Goal: Information Seeking & Learning: Learn about a topic

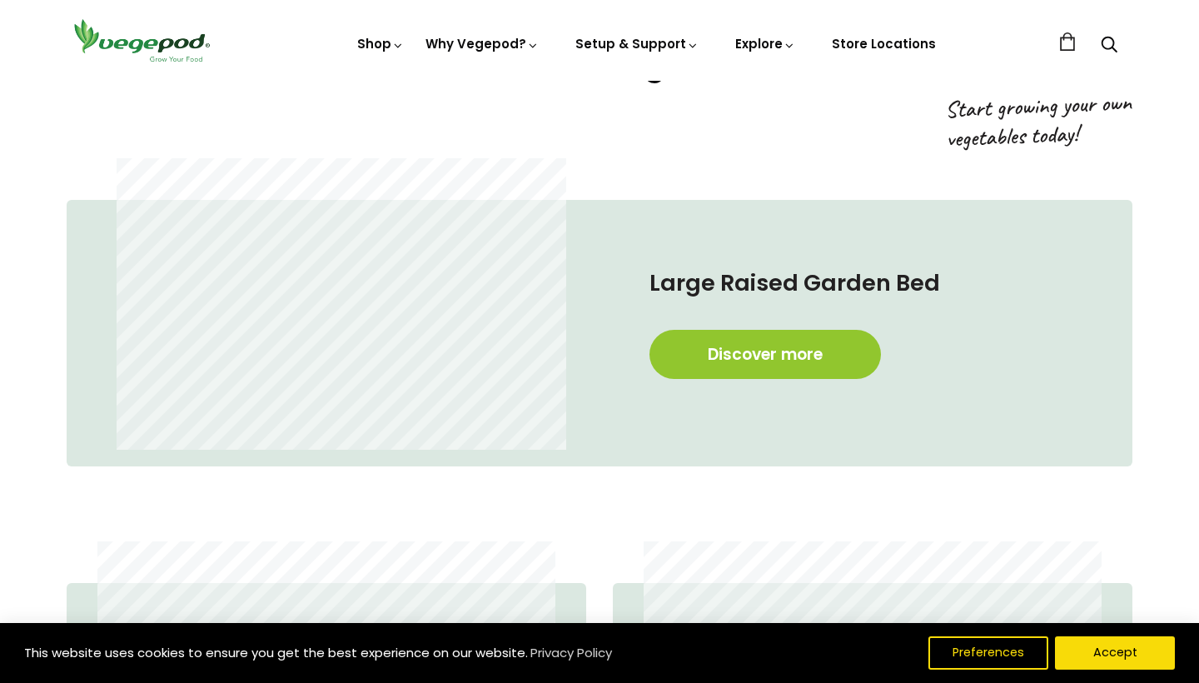
scroll to position [844, 0]
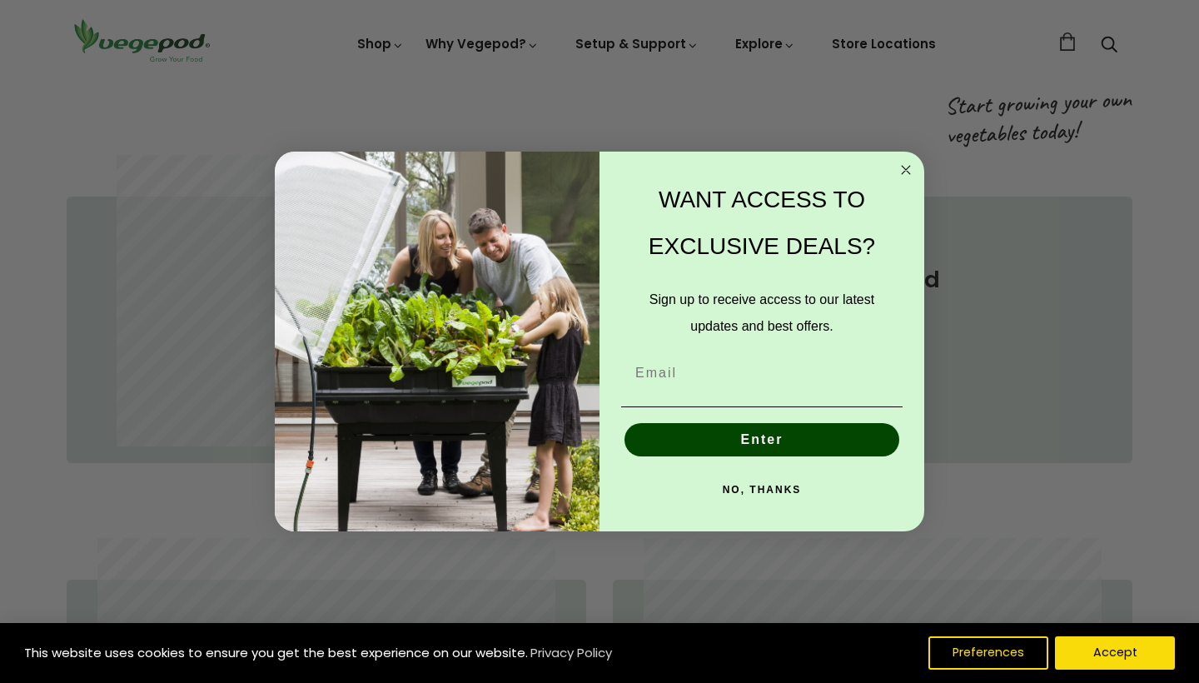
click at [906, 168] on icon "Close dialog" at bounding box center [905, 170] width 8 height 8
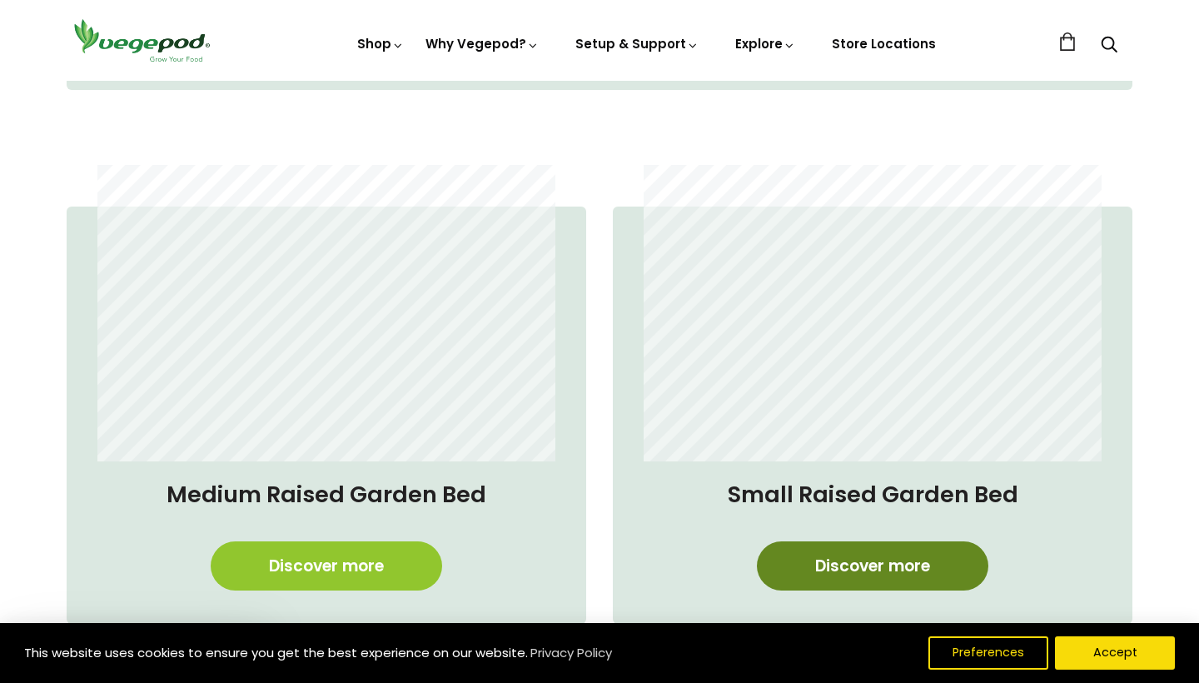
scroll to position [0, 858]
click at [877, 579] on link "Discover more" at bounding box center [872, 565] width 231 height 49
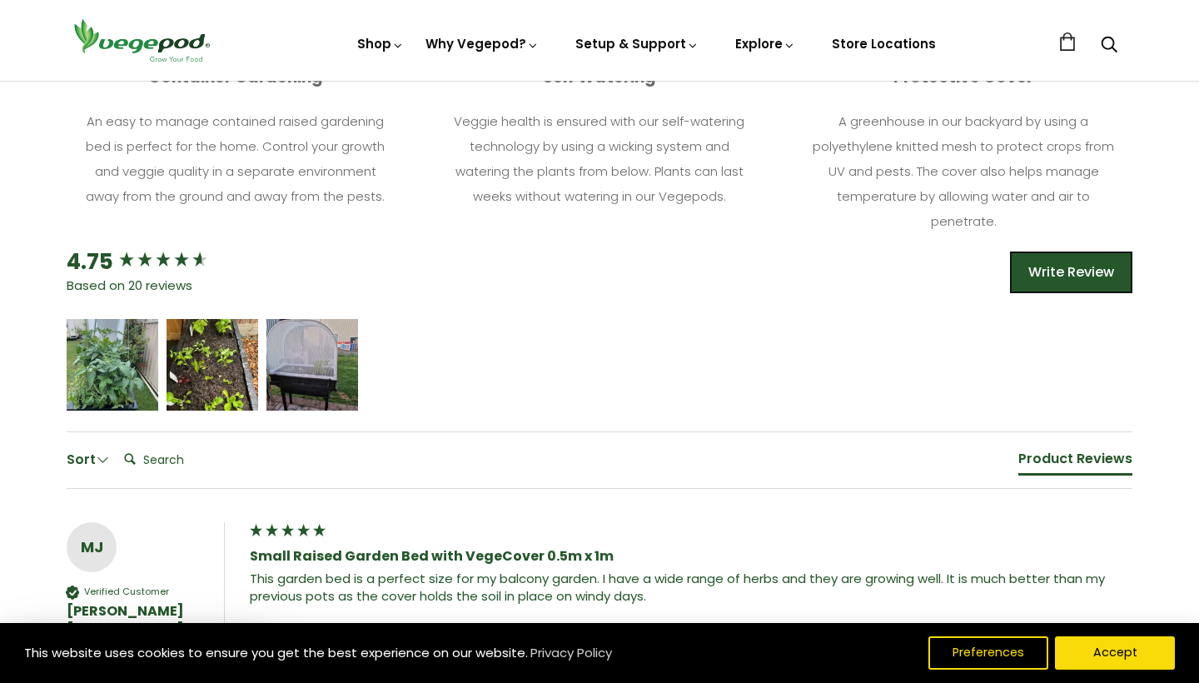
scroll to position [1002, 0]
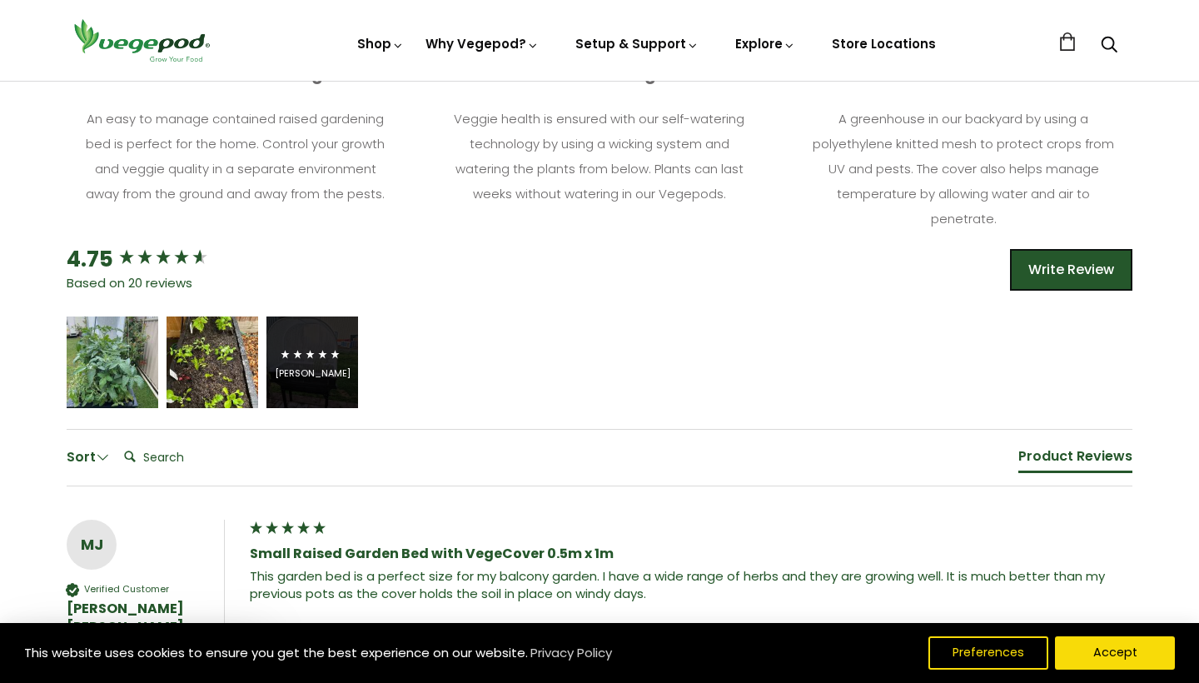
click at [338, 345] on span "5 star rating" at bounding box center [310, 355] width 62 height 20
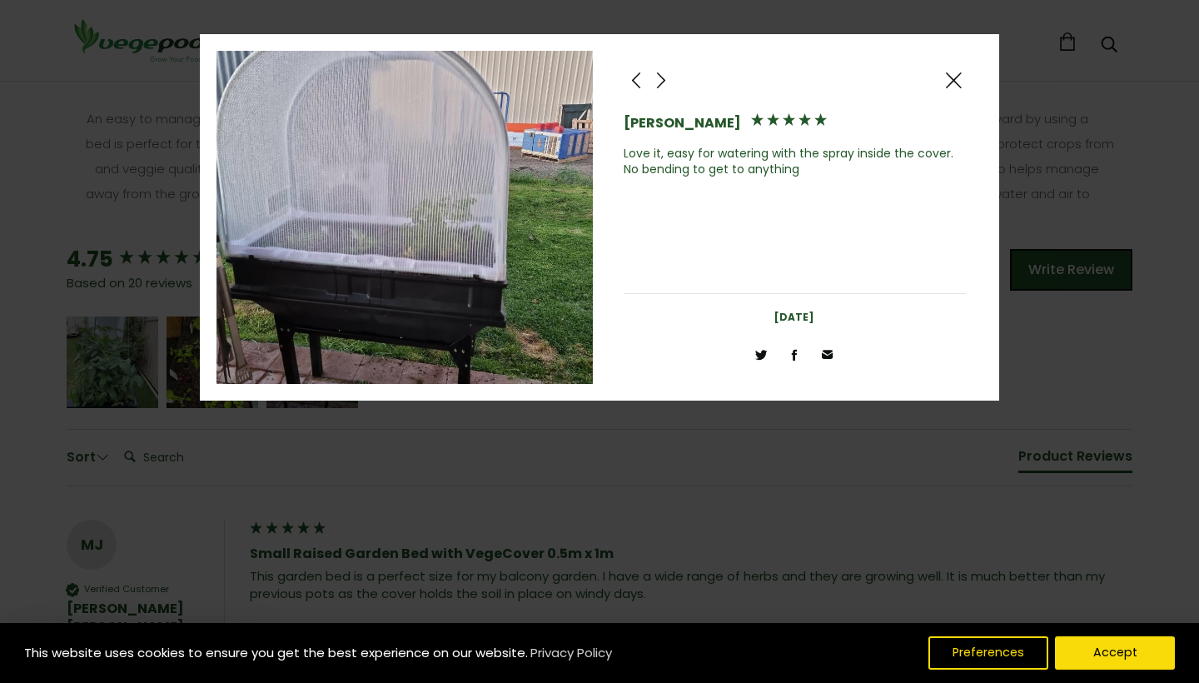
click at [956, 76] on span at bounding box center [953, 80] width 20 height 21
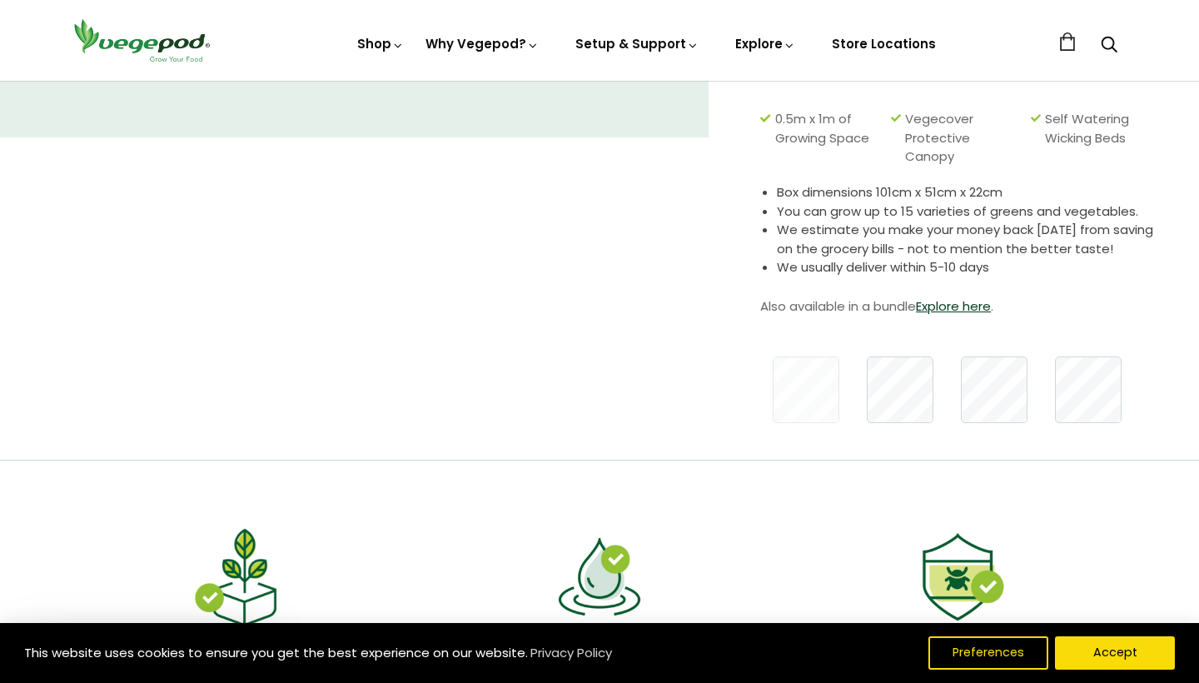
scroll to position [417, 0]
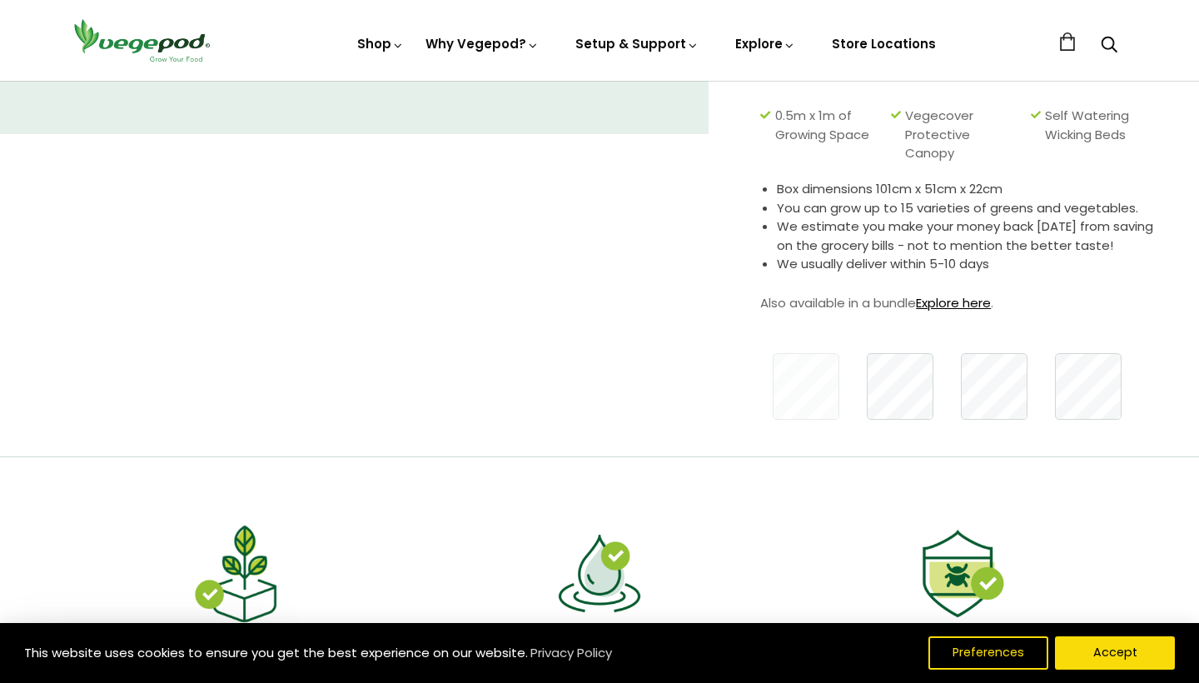
click at [957, 294] on link "Explore here" at bounding box center [953, 302] width 75 height 17
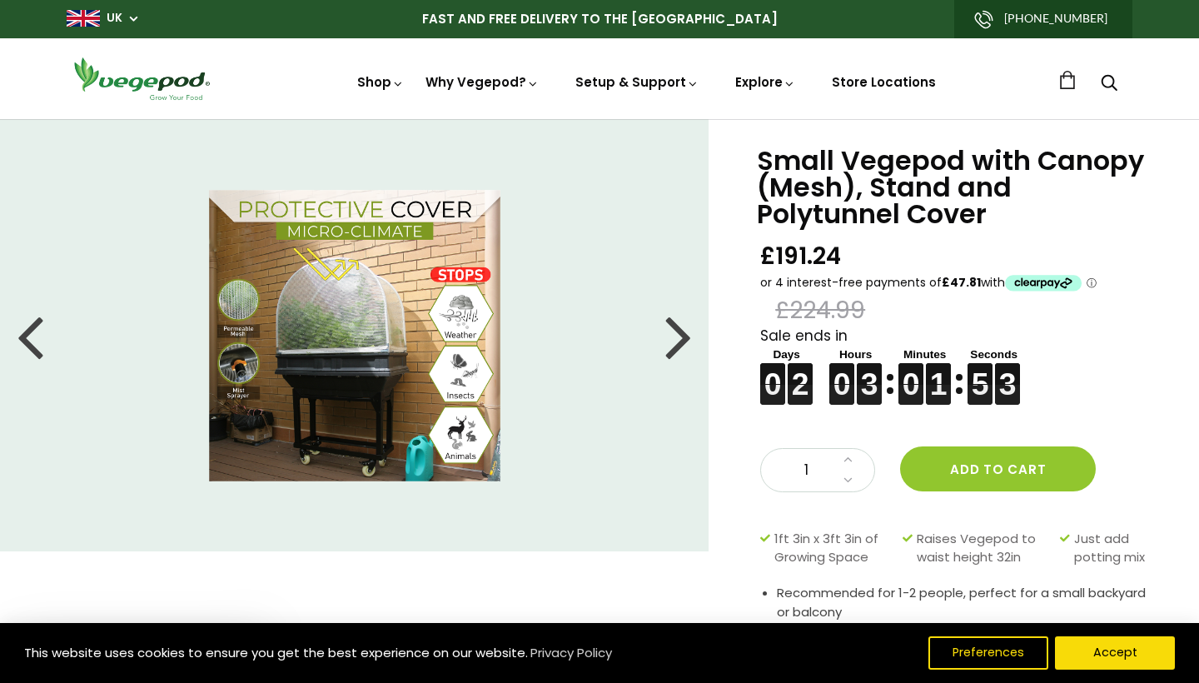
click at [688, 334] on div at bounding box center [678, 335] width 27 height 75
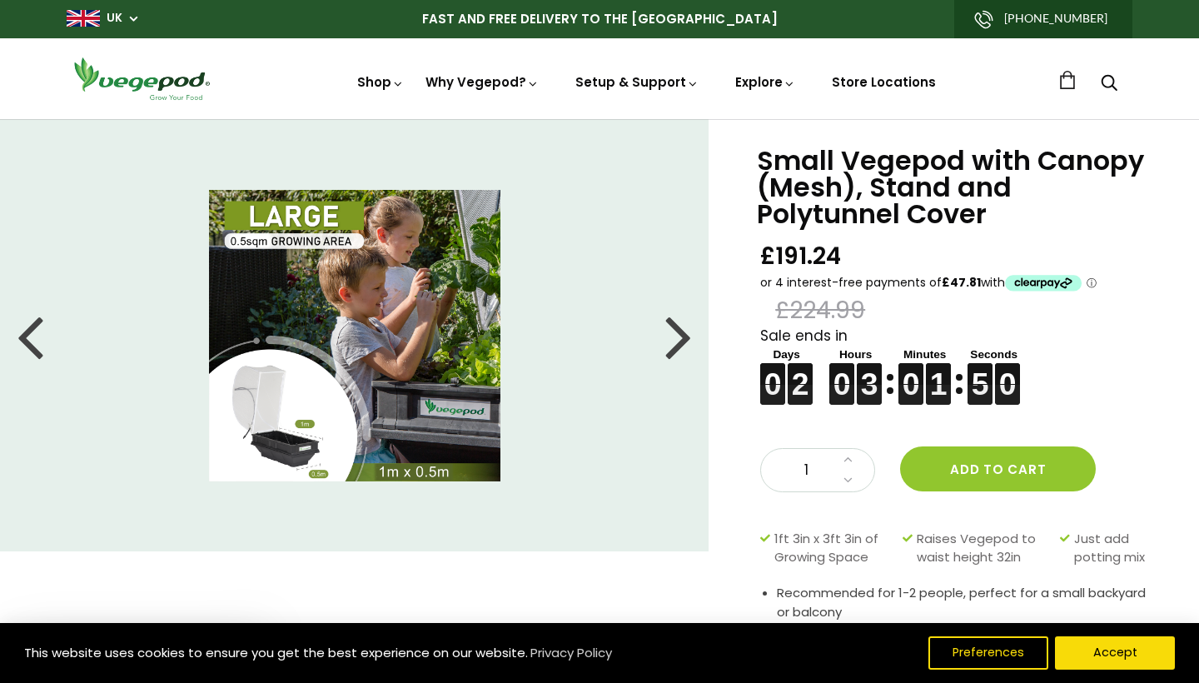
click at [688, 334] on div at bounding box center [678, 335] width 27 height 75
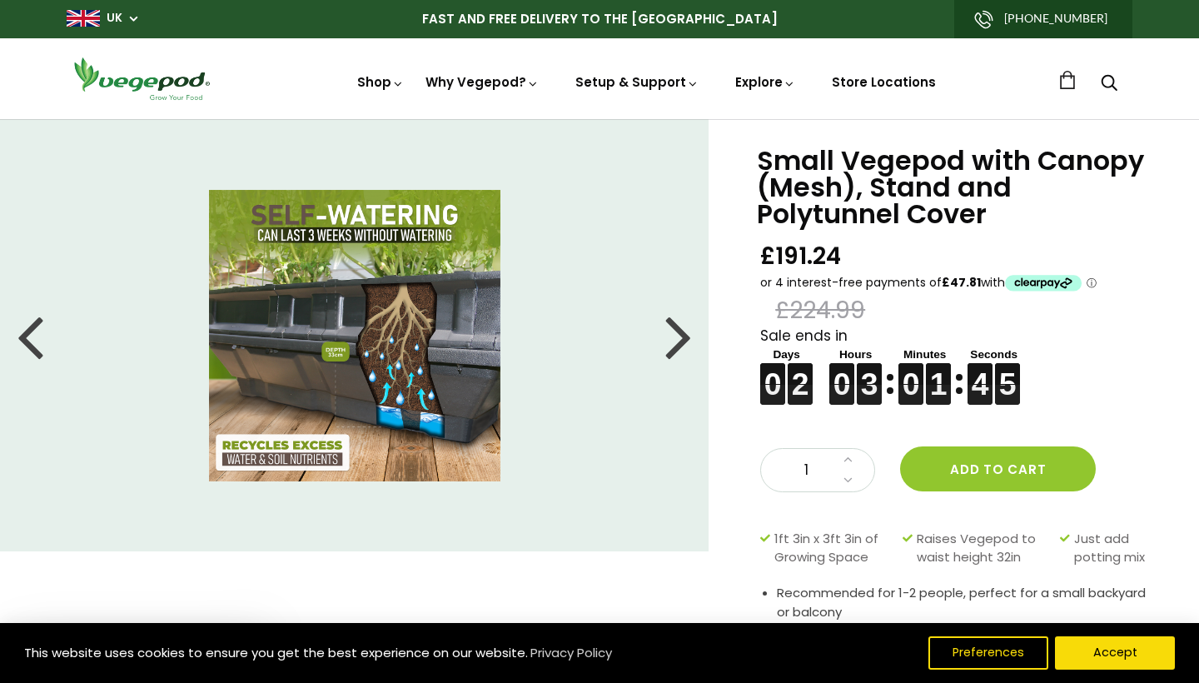
click at [688, 334] on div at bounding box center [678, 335] width 27 height 75
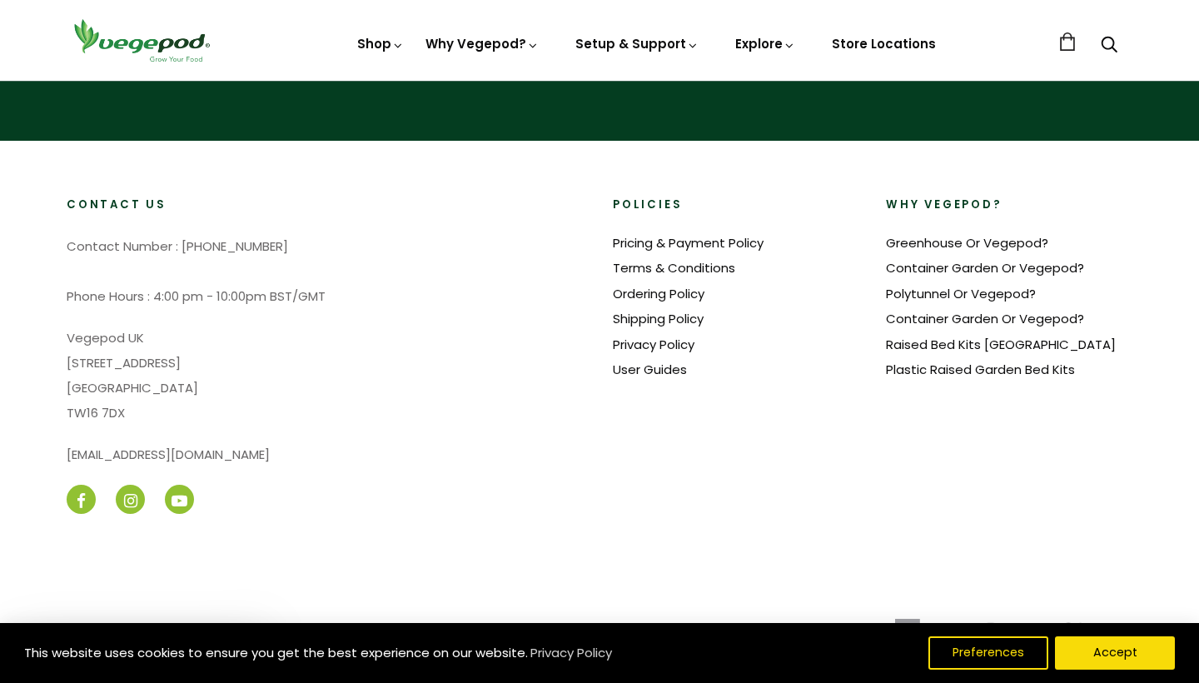
scroll to position [1726, 0]
